Goal: Task Accomplishment & Management: Complete application form

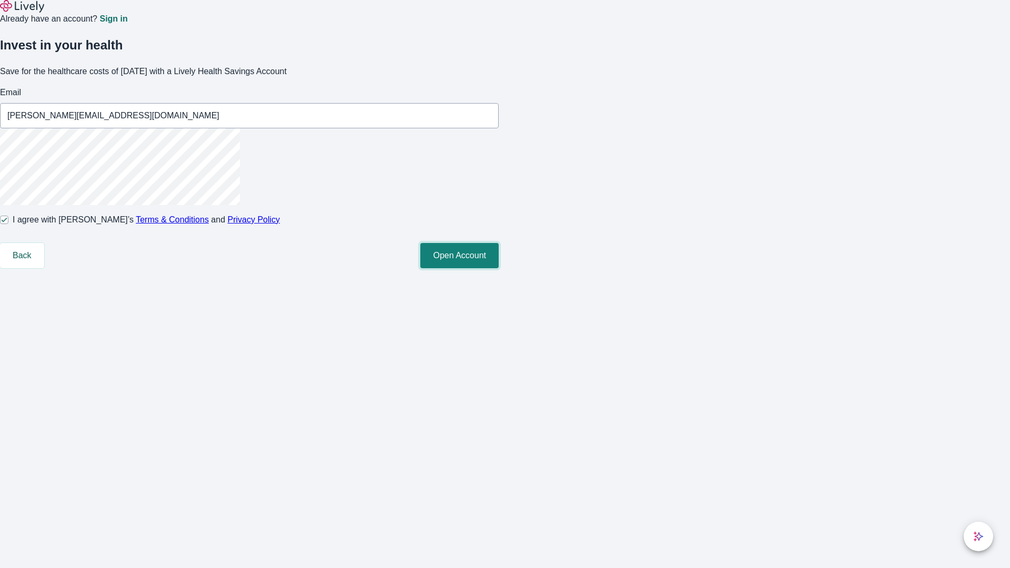
click at [499, 268] on button "Open Account" at bounding box center [459, 255] width 78 height 25
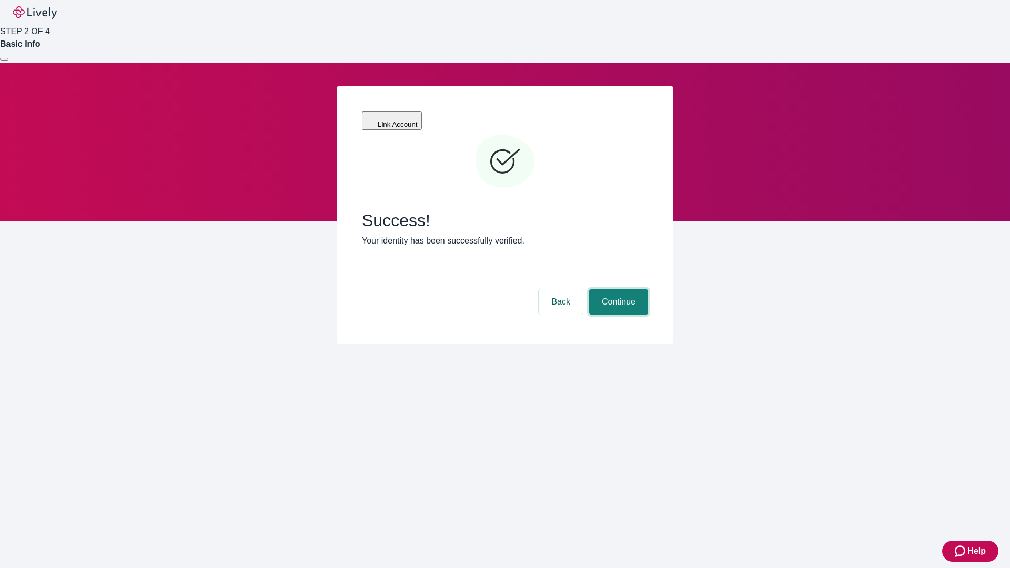
click at [617, 289] on button "Continue" at bounding box center [618, 301] width 59 height 25
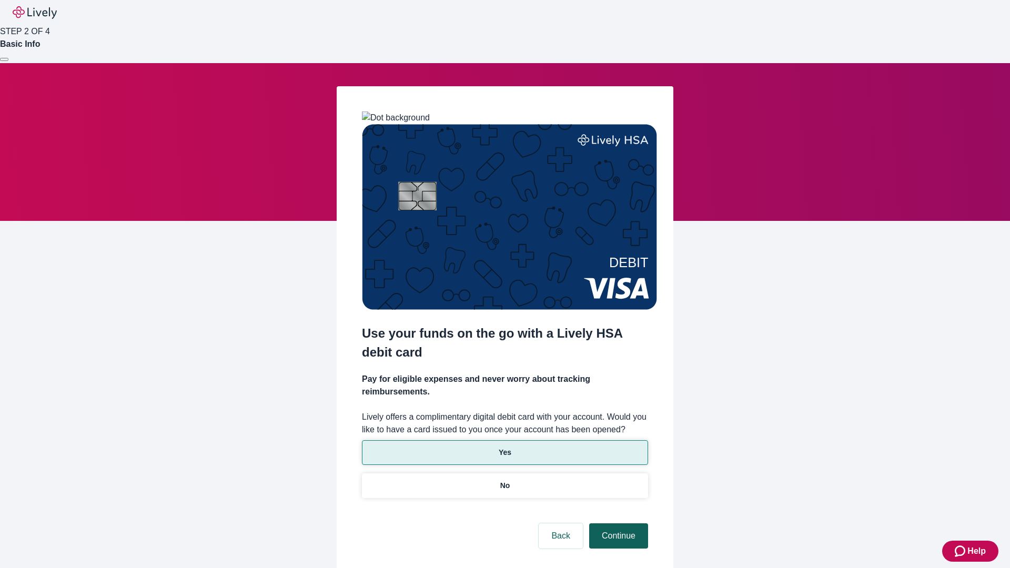
click at [505, 447] on p "Yes" at bounding box center [505, 452] width 13 height 11
click at [617, 523] on button "Continue" at bounding box center [618, 535] width 59 height 25
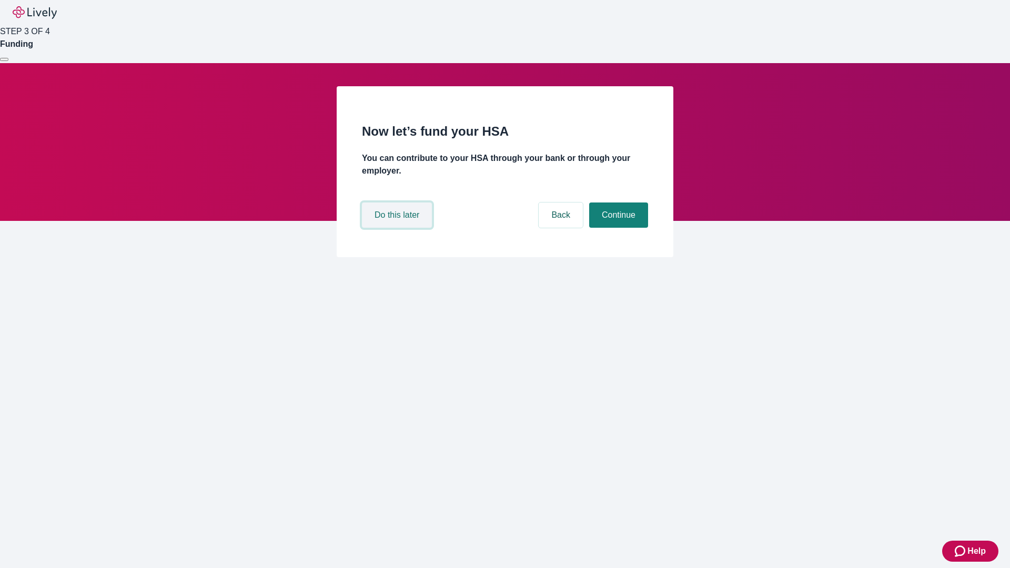
click at [398, 228] on button "Do this later" at bounding box center [397, 215] width 70 height 25
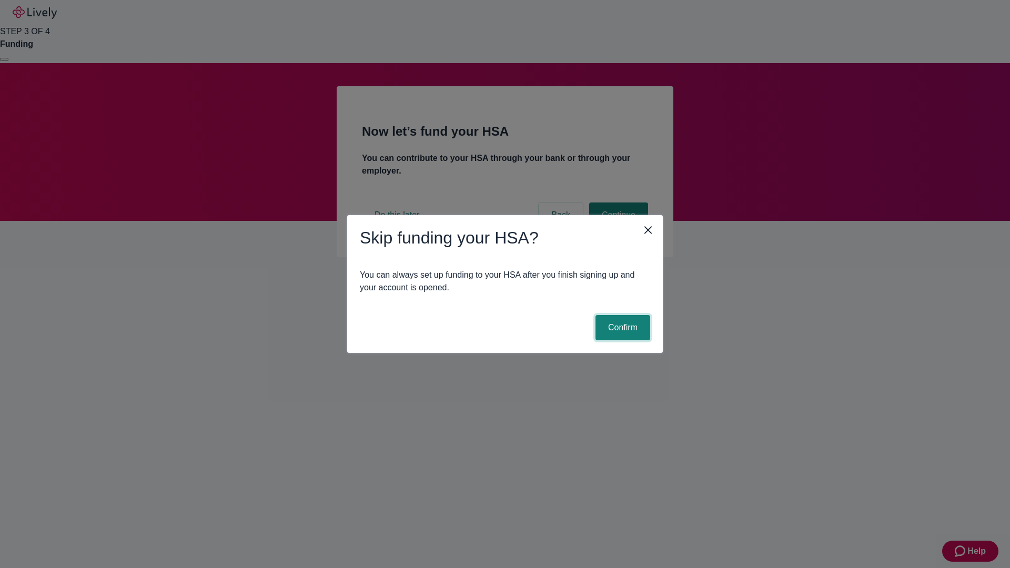
click at [621, 328] on button "Confirm" at bounding box center [623, 327] width 55 height 25
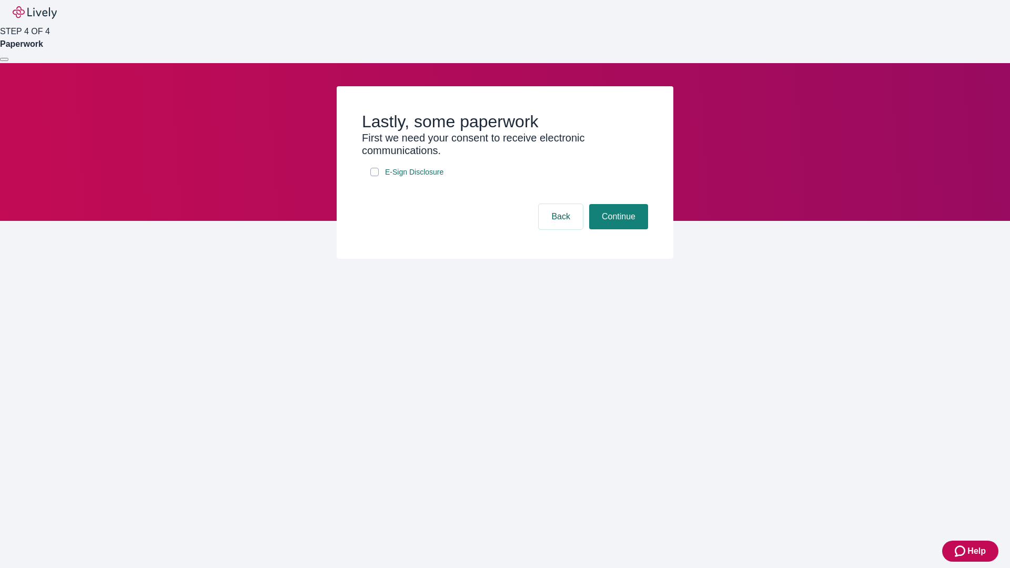
click at [375, 176] on input "E-Sign Disclosure" at bounding box center [374, 172] width 8 height 8
checkbox input "true"
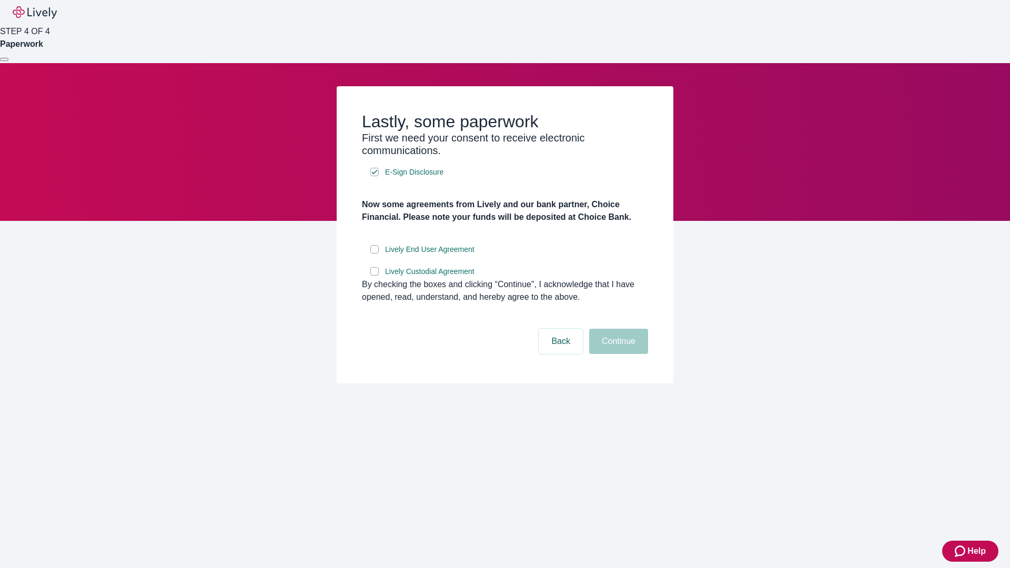
click at [375, 254] on input "Lively End User Agreement" at bounding box center [374, 249] width 8 height 8
checkbox input "true"
click at [375, 276] on input "Lively Custodial Agreement" at bounding box center [374, 271] width 8 height 8
checkbox input "true"
click at [617, 354] on button "Continue" at bounding box center [618, 341] width 59 height 25
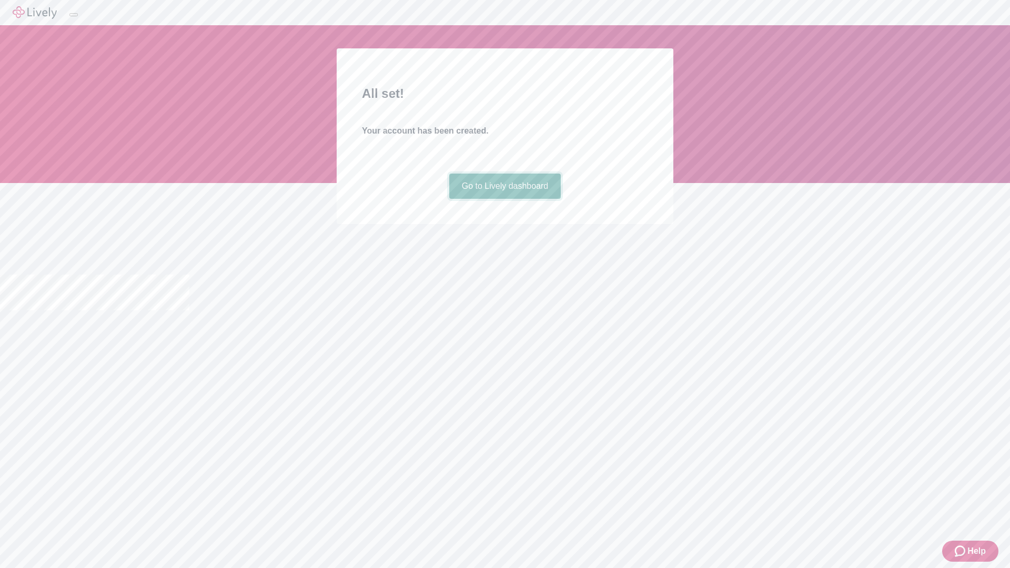
click at [505, 199] on link "Go to Lively dashboard" at bounding box center [505, 186] width 112 height 25
